Goal: Information Seeking & Learning: Understand process/instructions

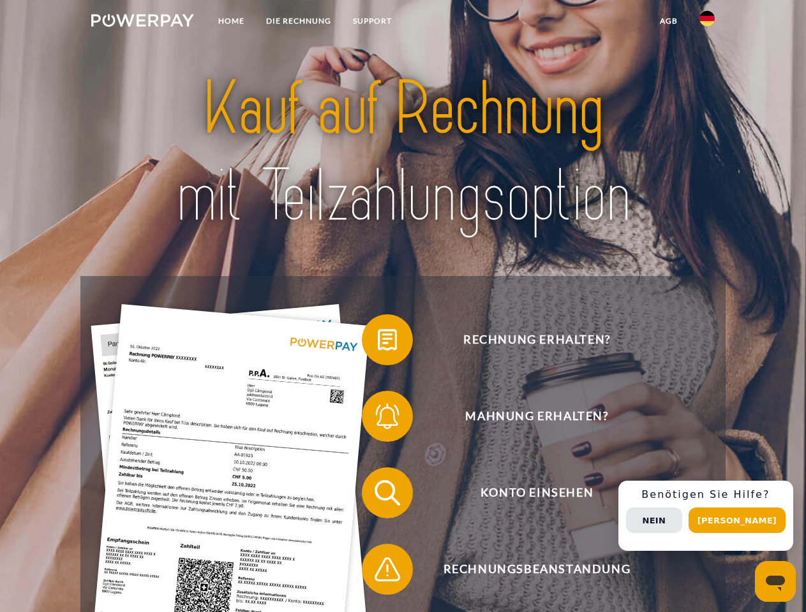
click at [142, 22] on img at bounding box center [142, 20] width 103 height 13
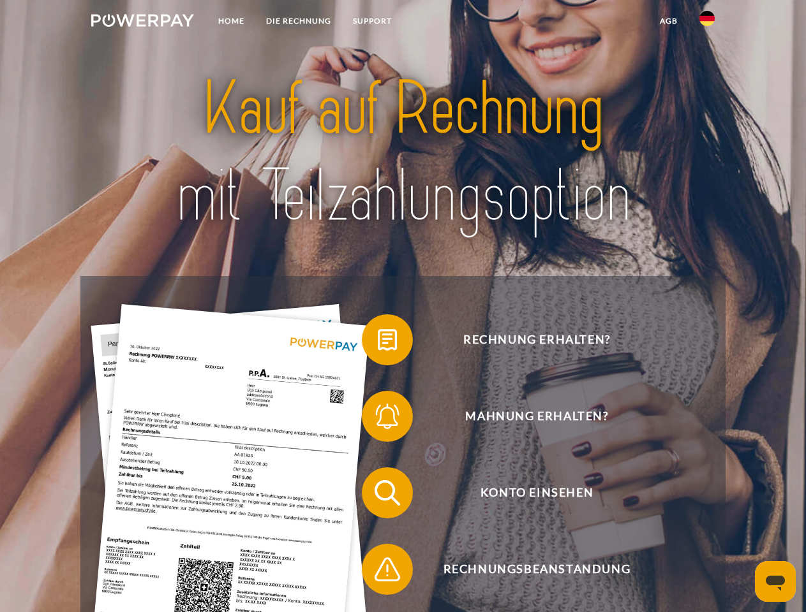
click at [707, 22] on img at bounding box center [706, 18] width 15 height 15
click at [668, 21] on link "agb" at bounding box center [669, 21] width 40 height 23
click at [378, 343] on span at bounding box center [368, 340] width 64 height 64
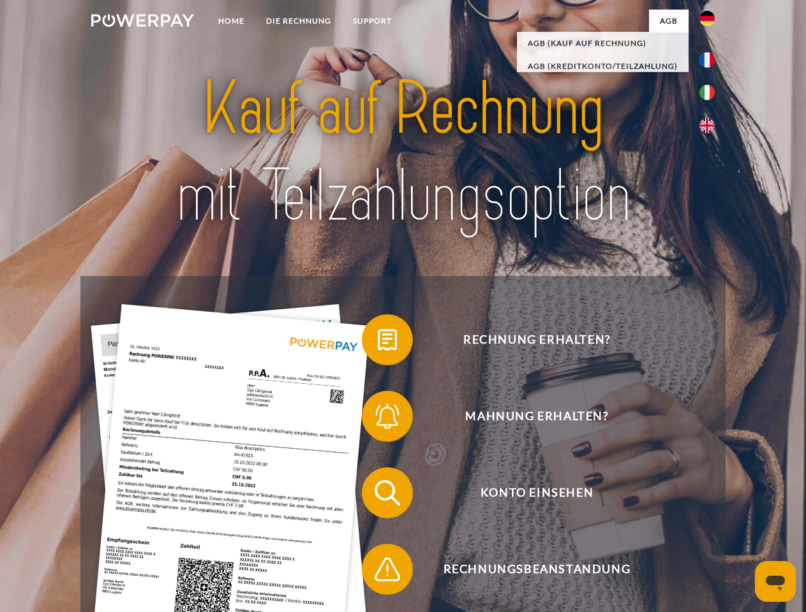
click at [378, 419] on span at bounding box center [368, 417] width 64 height 64
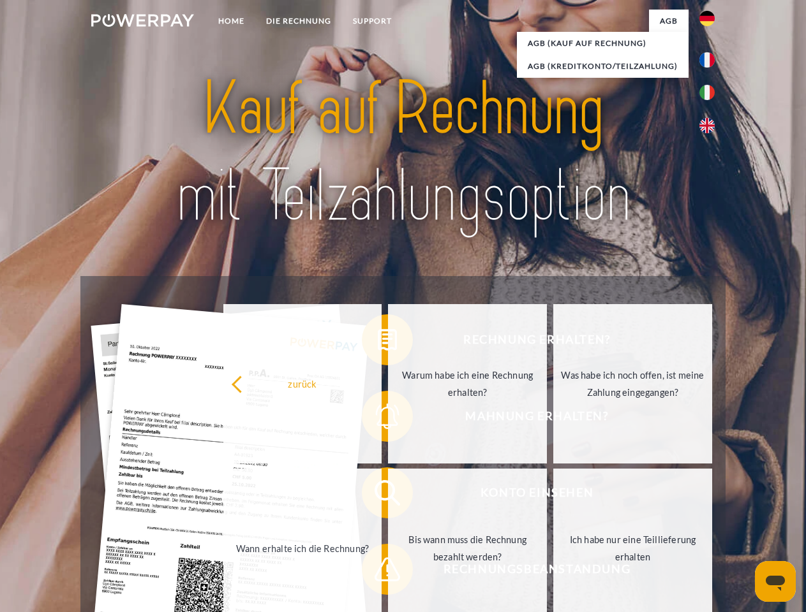
click at [388, 496] on link "Bis wann muss die Rechnung bezahlt werden?" at bounding box center [467, 548] width 159 height 159
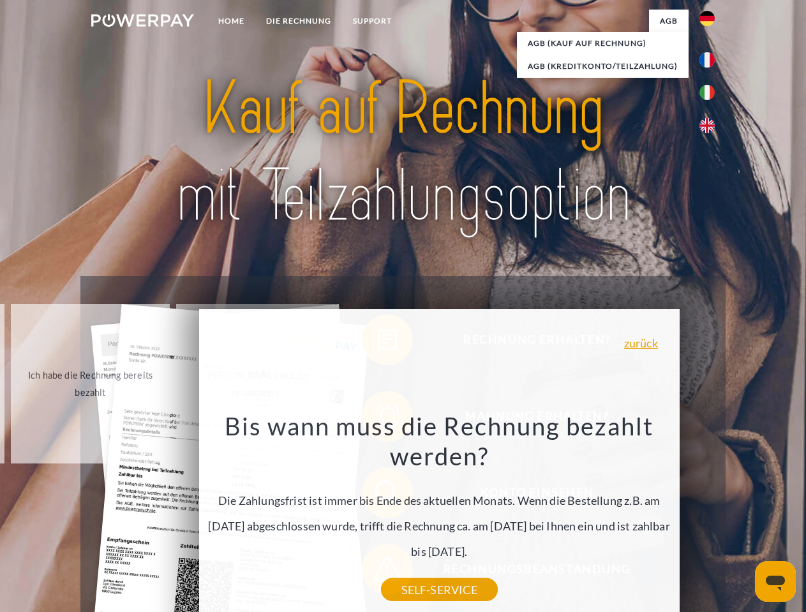
click at [378, 572] on div "Rechnung erhalten? Mahnung erhalten? Konto einsehen" at bounding box center [402, 531] width 644 height 510
click at [710, 516] on div "Rechnung erhalten? Mahnung erhalten? Konto einsehen" at bounding box center [402, 531] width 644 height 510
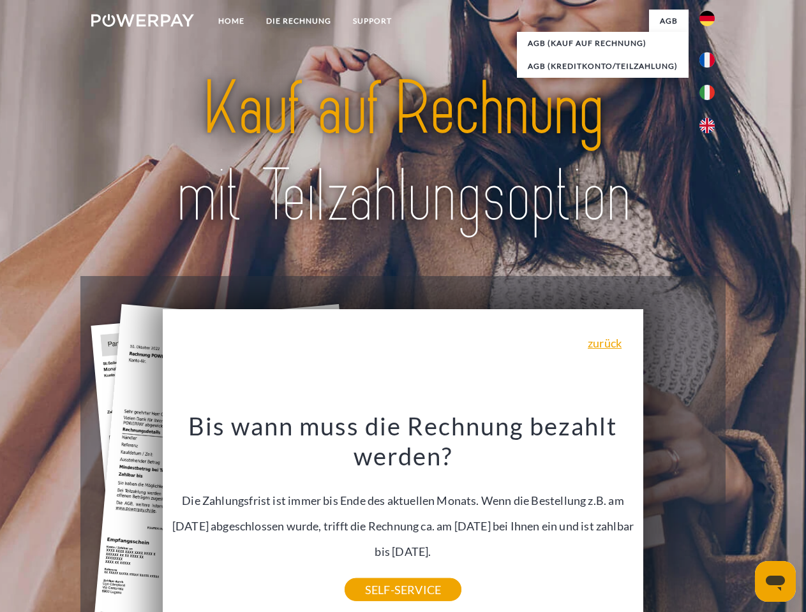
click at [679, 519] on span "Konto einsehen" at bounding box center [536, 493] width 313 height 51
click at [741, 521] on header "Home DIE RECHNUNG SUPPORT" at bounding box center [403, 440] width 806 height 881
